Goal: Browse casually: Explore the website without a specific task or goal

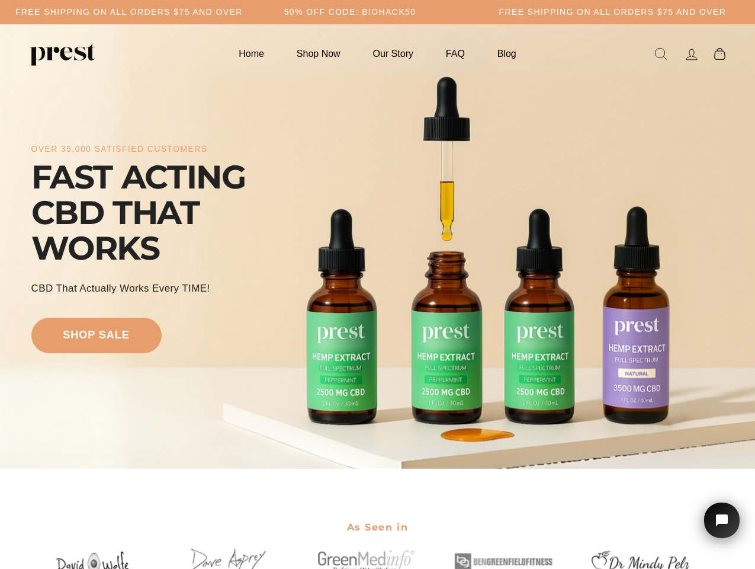
click at [377, 284] on div "over 35,000 satisfied customers FAST ACTING CBD THAT WORKS CBD That Actually Wo…" at bounding box center [377, 246] width 693 height 349
click at [377, 12] on h5 "50% OFF CODE: BIOHACK50" at bounding box center [350, 12] width 132 height 10
click at [377, 246] on div "over 35,000 satisfied customers FAST ACTING CBD THAT WORKS CBD That Actually Wo…" at bounding box center [377, 246] width 693 height 349
click at [722, 520] on icon "Open chat widget" at bounding box center [729, 520] width 18 height 18
